Goal: Task Accomplishment & Management: Manage account settings

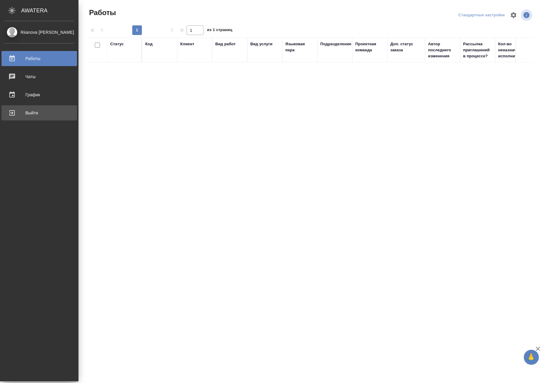
click at [16, 111] on div "Выйти" at bounding box center [39, 112] width 69 height 9
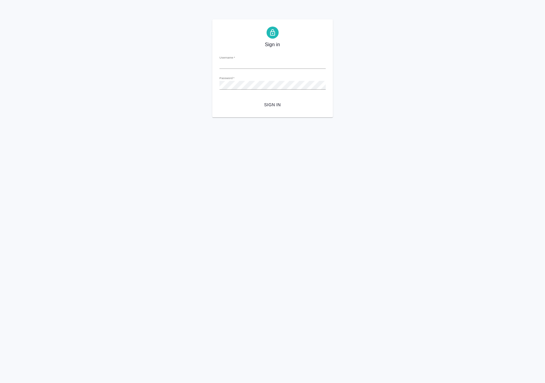
type input "a.riianova@awatera.com"
click at [286, 103] on span "Sign in" at bounding box center [273, 105] width 97 height 8
